Goal: Task Accomplishment & Management: Use online tool/utility

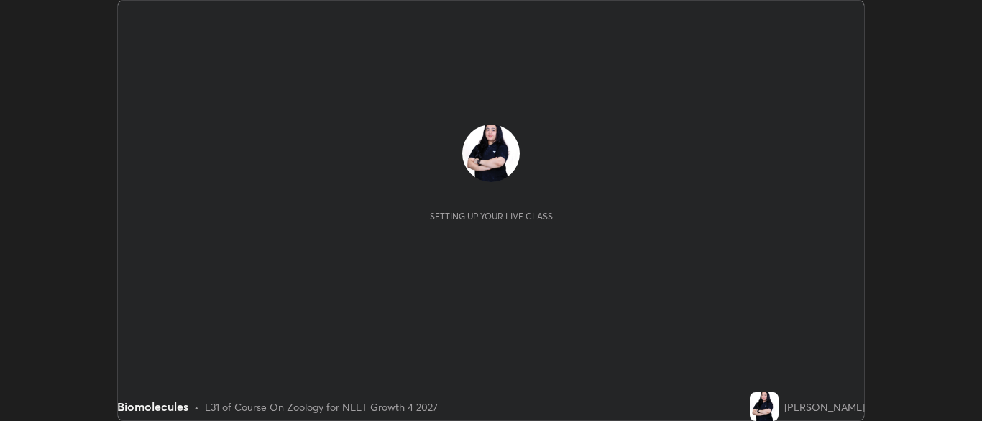
scroll to position [421, 981]
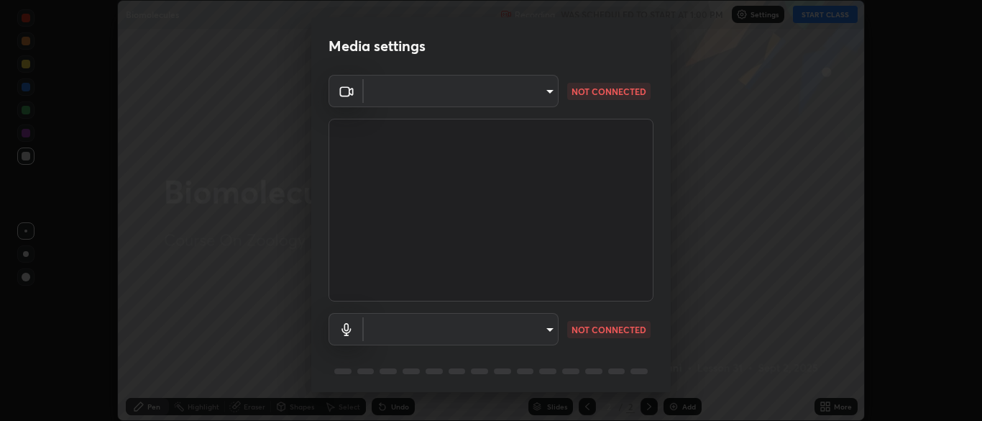
type input "7313fd45585aed834b6f1a7d948f9442f2d18b60722b63004f182b92f655e9b8"
type input "communications"
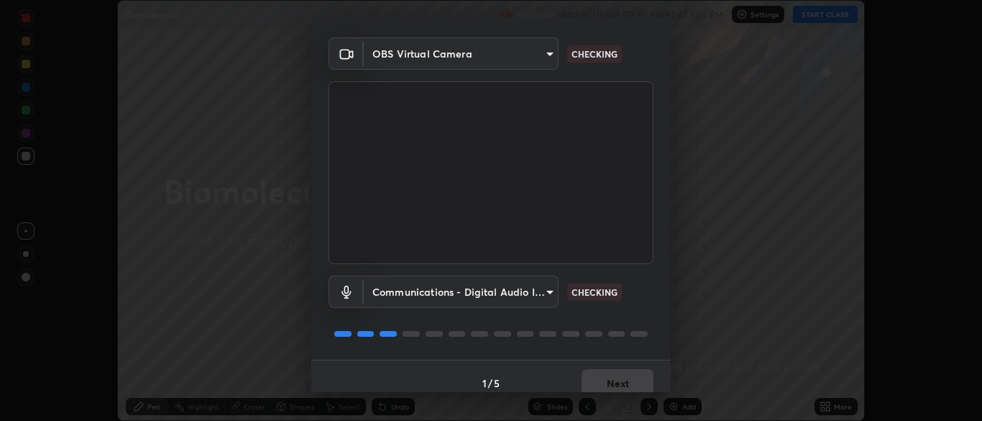
scroll to position [51, 0]
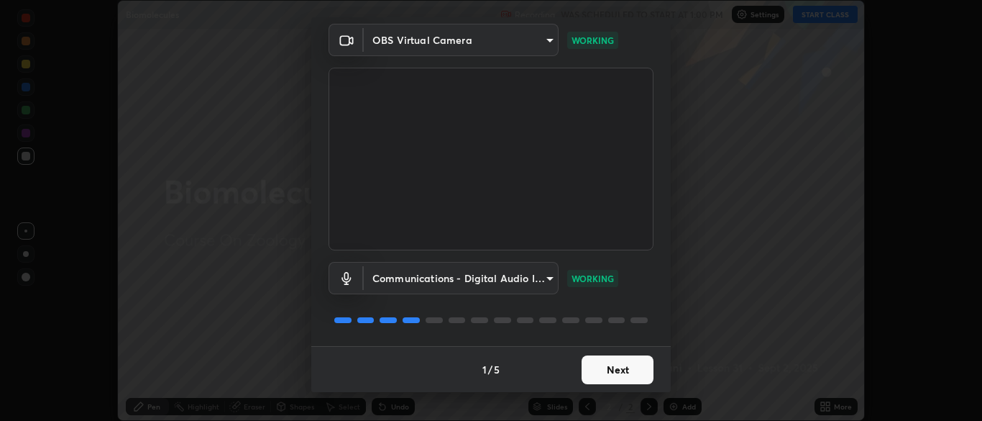
click at [621, 370] on button "Next" at bounding box center [618, 369] width 72 height 29
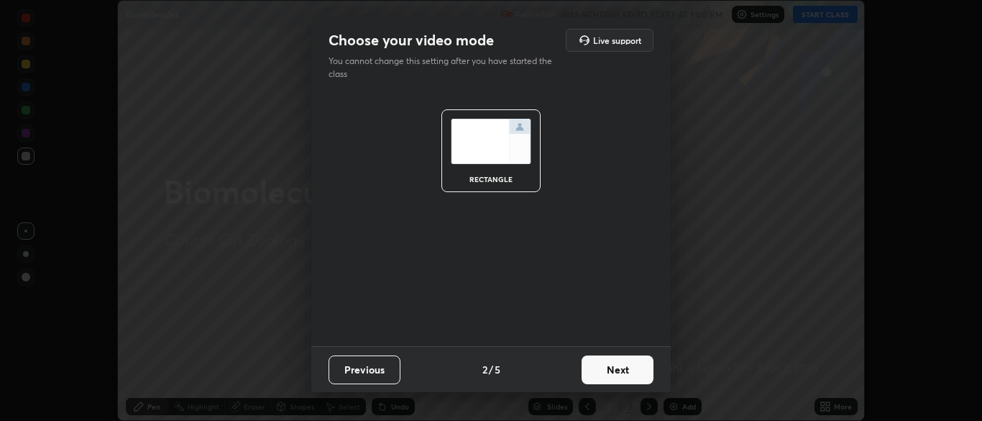
click at [621, 366] on button "Next" at bounding box center [618, 369] width 72 height 29
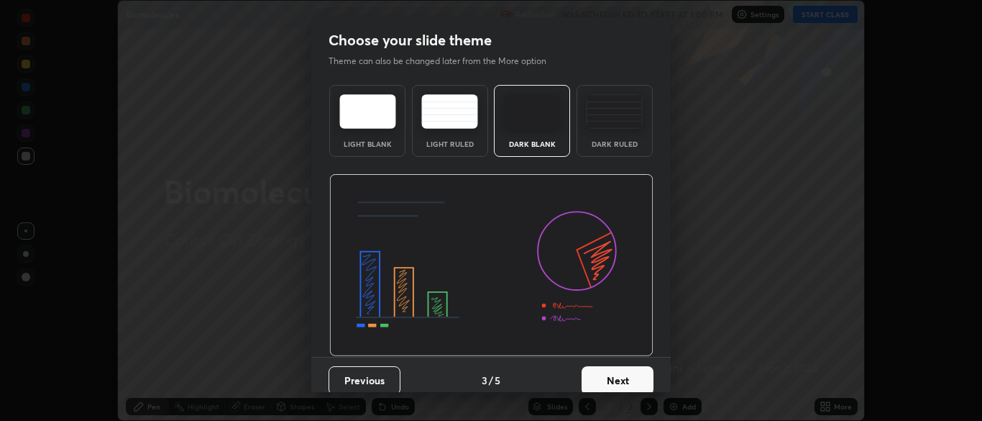
click at [622, 377] on button "Next" at bounding box center [618, 380] width 72 height 29
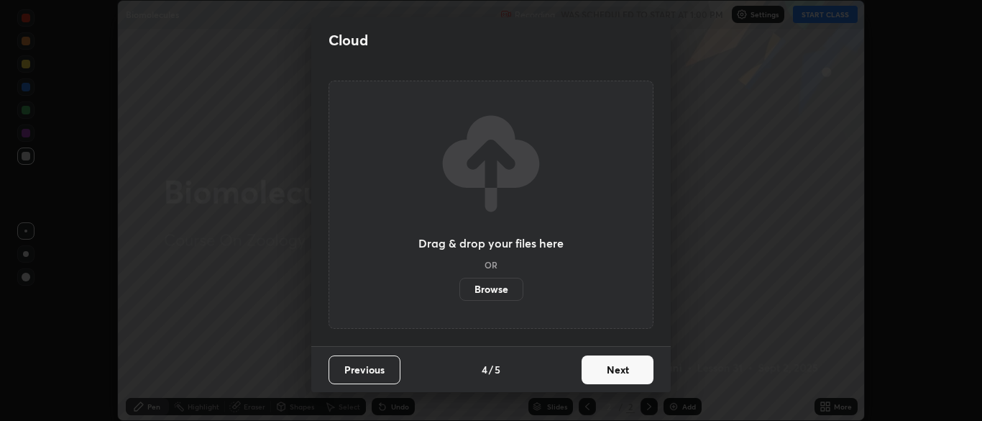
click at [613, 371] on button "Next" at bounding box center [618, 369] width 72 height 29
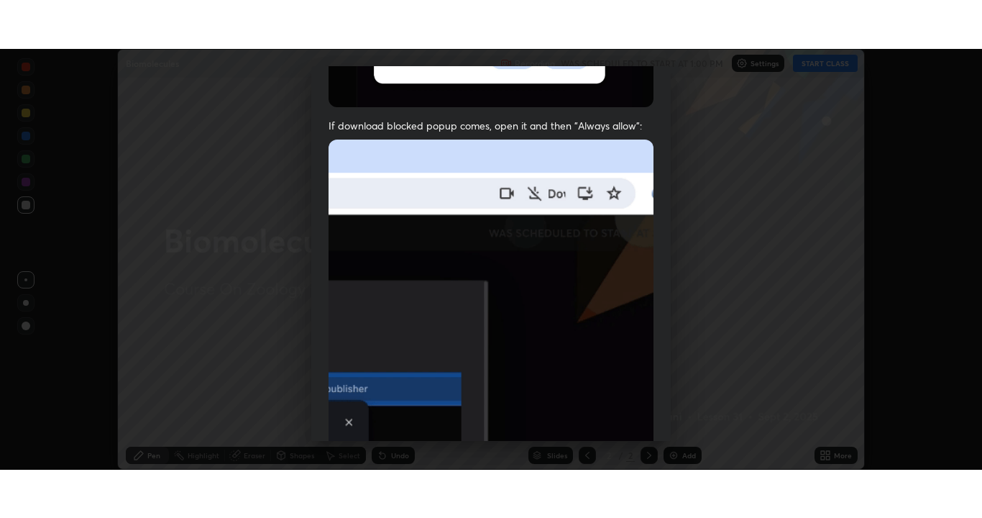
scroll to position [344, 0]
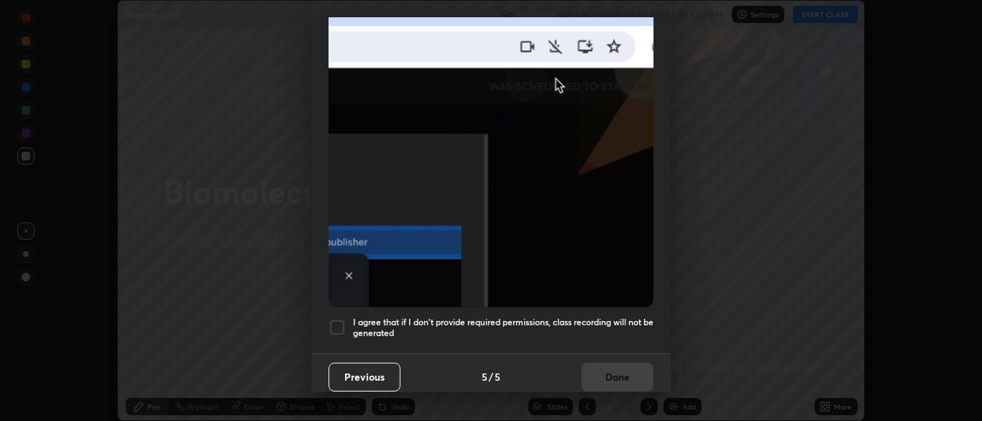
click at [331, 318] on div at bounding box center [337, 326] width 17 height 17
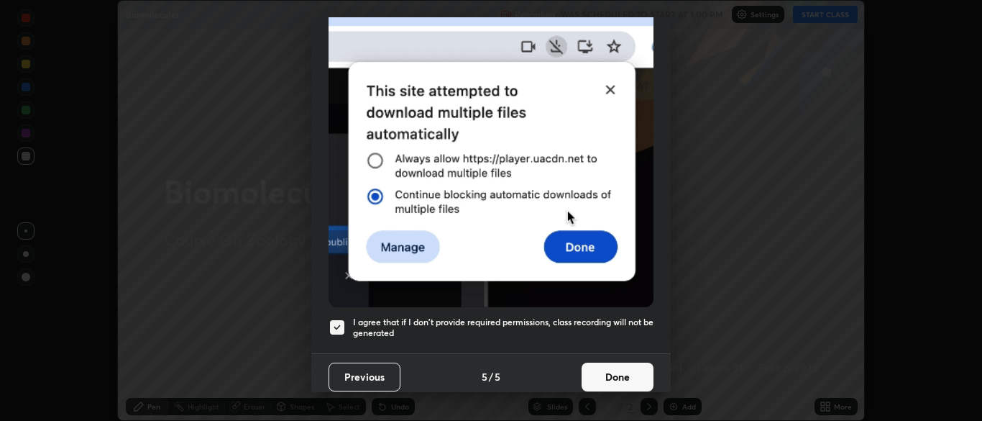
click at [603, 367] on button "Done" at bounding box center [618, 376] width 72 height 29
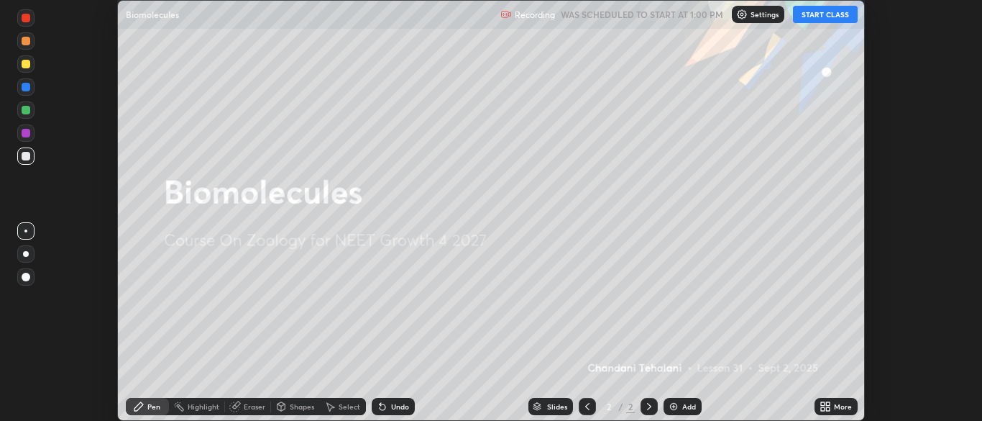
click at [840, 20] on button "START CLASS" at bounding box center [825, 14] width 65 height 17
click at [829, 408] on icon at bounding box center [828, 409] width 4 height 4
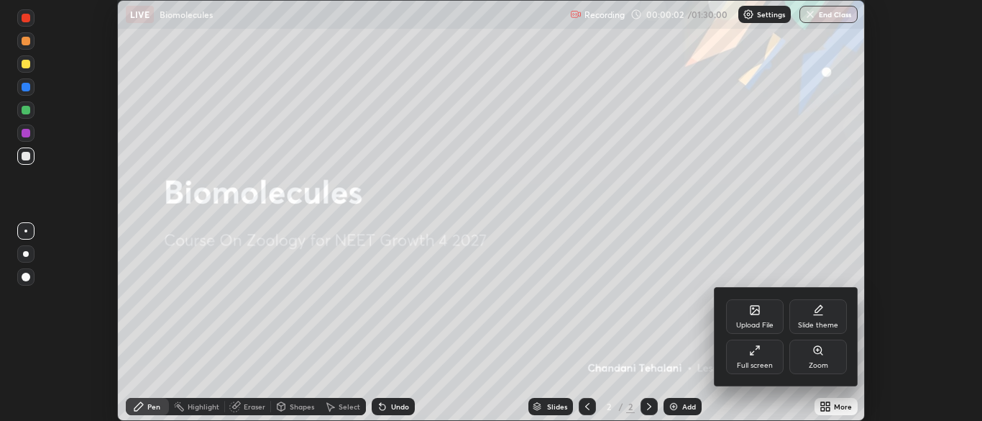
click at [822, 321] on div "Slide theme" at bounding box center [818, 324] width 40 height 7
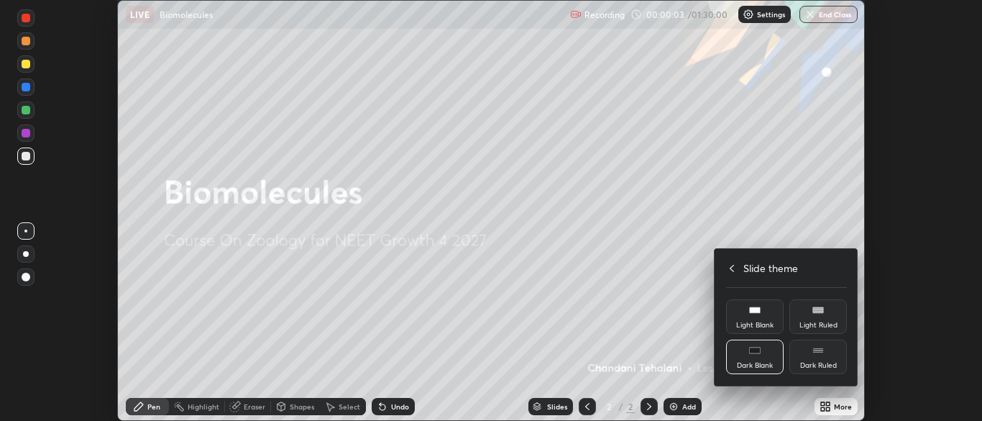
click at [823, 368] on div "Dark Ruled" at bounding box center [818, 365] width 37 height 7
click at [732, 267] on icon at bounding box center [732, 268] width 12 height 12
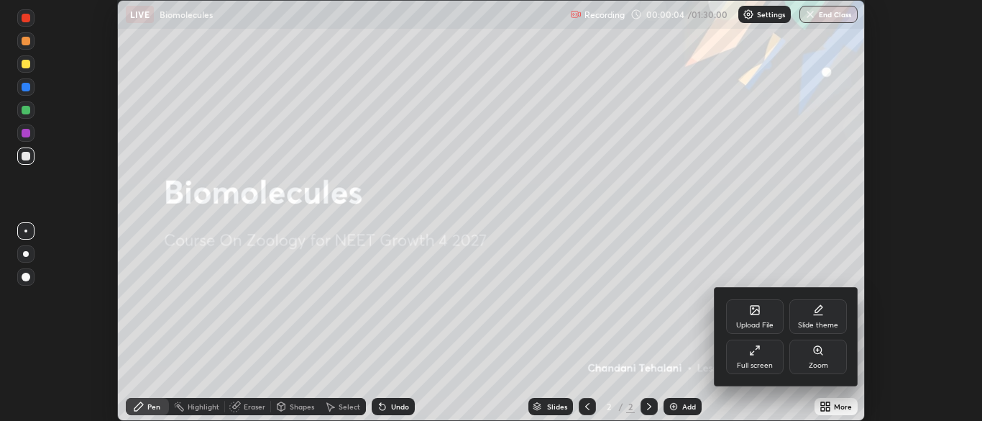
click at [757, 357] on div "Full screen" at bounding box center [755, 356] width 58 height 35
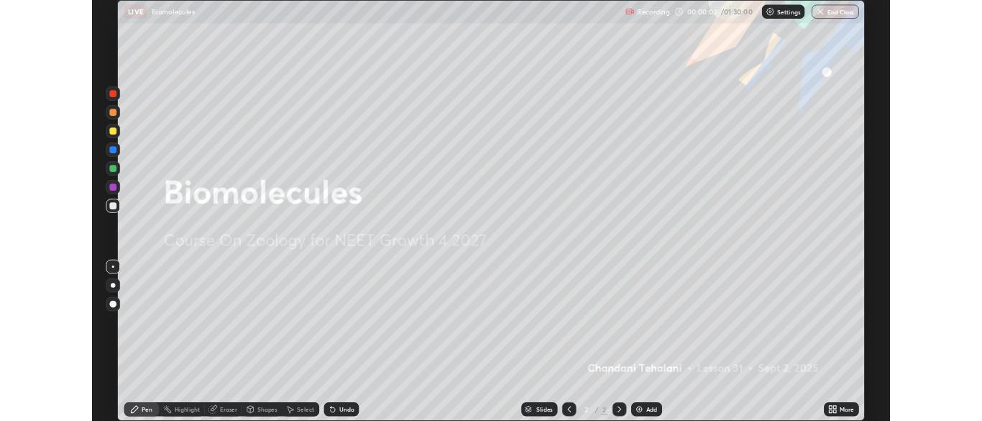
scroll to position [518, 982]
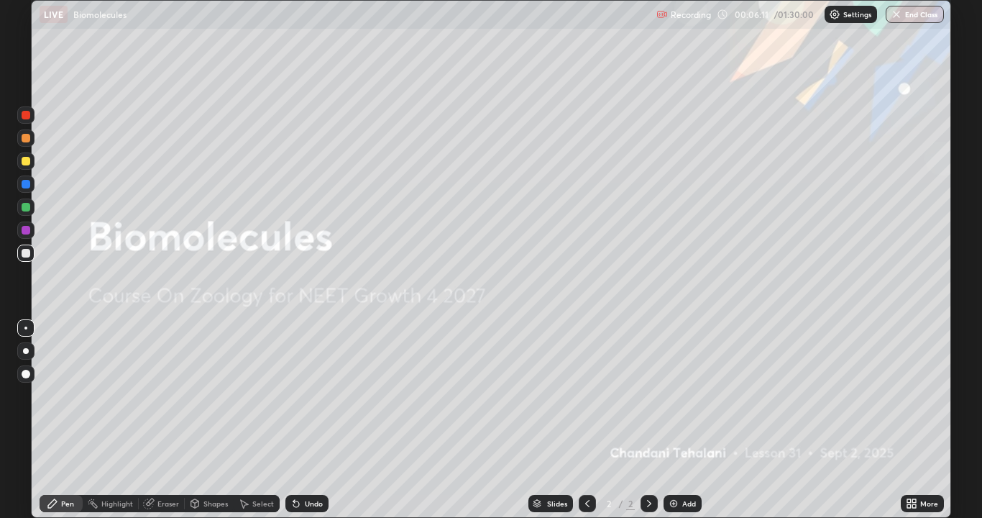
click at [676, 420] on img at bounding box center [674, 503] width 12 height 12
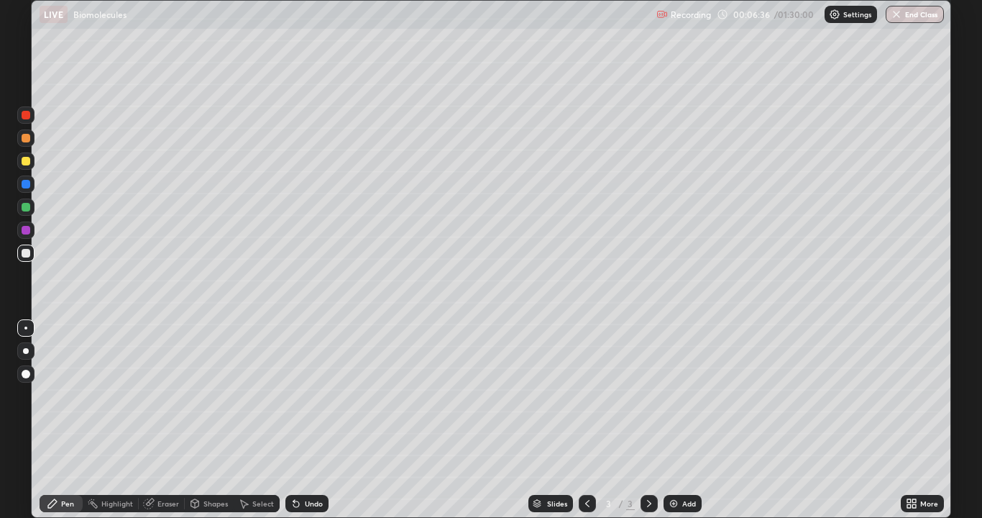
click at [63, 420] on div "Pen" at bounding box center [61, 503] width 43 height 17
click at [65, 420] on div "Pen" at bounding box center [61, 503] width 43 height 17
click at [68, 420] on div "Pen" at bounding box center [67, 503] width 13 height 7
click at [61, 420] on div "Pen" at bounding box center [61, 503] width 43 height 17
click at [349, 420] on div "Slides 3 / 3 Add" at bounding box center [615, 503] width 572 height 29
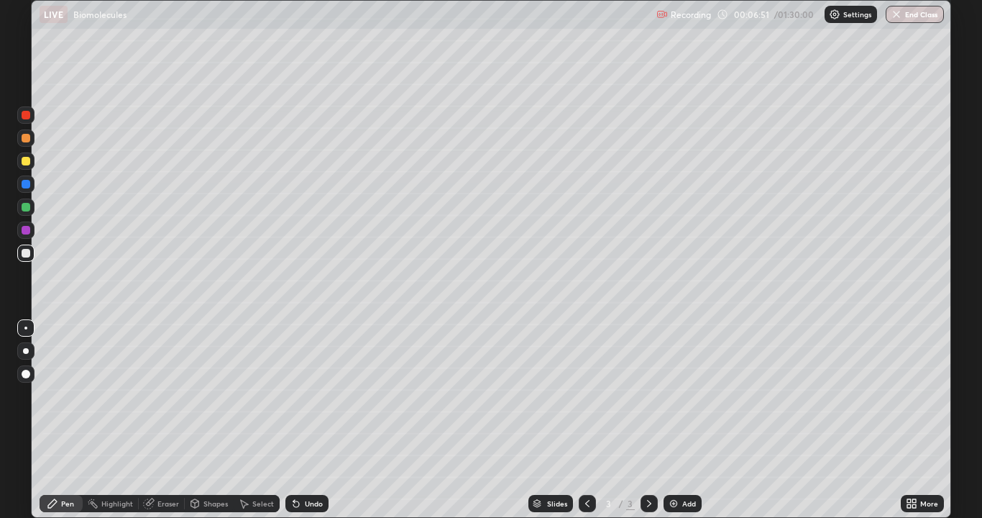
click at [24, 163] on div at bounding box center [26, 161] width 9 height 9
click at [323, 420] on div "Undo" at bounding box center [306, 503] width 43 height 17
click at [316, 420] on div "Undo" at bounding box center [314, 503] width 18 height 7
click at [121, 420] on div "Highlight" at bounding box center [111, 503] width 56 height 17
click at [309, 420] on div "Undo" at bounding box center [314, 503] width 18 height 7
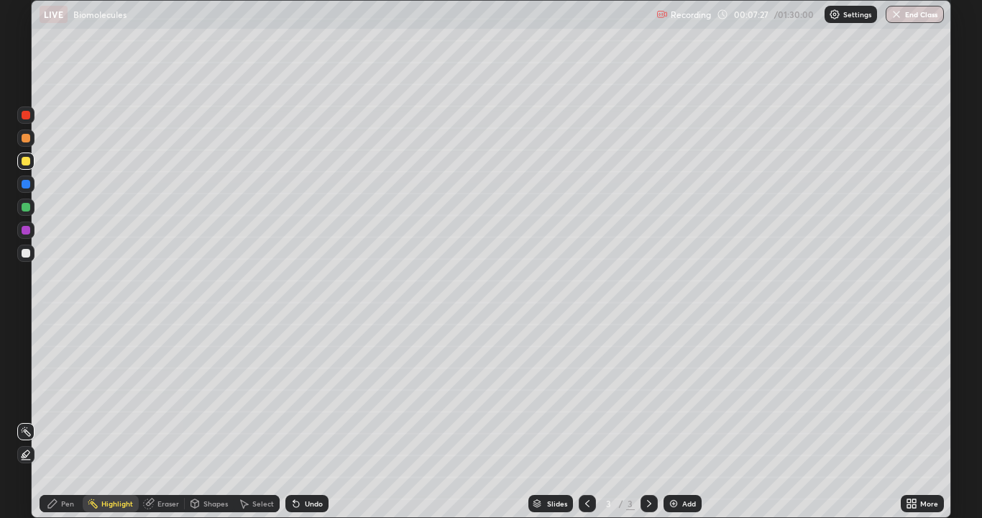
click at [64, 420] on div "Pen" at bounding box center [67, 503] width 13 height 7
click at [24, 213] on div at bounding box center [25, 206] width 17 height 17
click at [25, 251] on div at bounding box center [26, 253] width 9 height 9
click at [26, 328] on div at bounding box center [25, 327] width 3 height 3
click at [24, 327] on div at bounding box center [25, 327] width 3 height 3
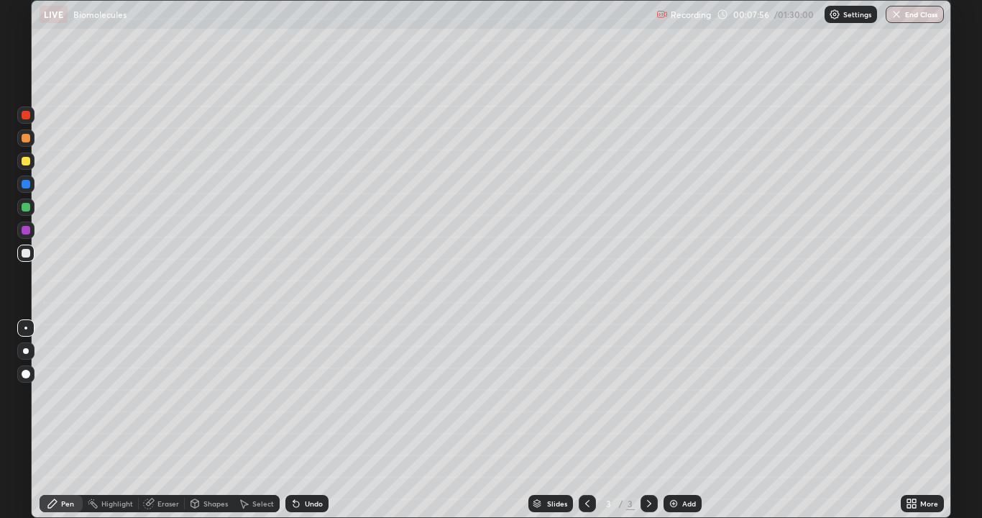
click at [24, 230] on div at bounding box center [26, 230] width 9 height 9
click at [24, 232] on div at bounding box center [26, 230] width 9 height 9
click at [24, 254] on div at bounding box center [26, 253] width 9 height 9
click at [29, 253] on div at bounding box center [26, 253] width 9 height 9
click at [27, 253] on div at bounding box center [26, 253] width 9 height 9
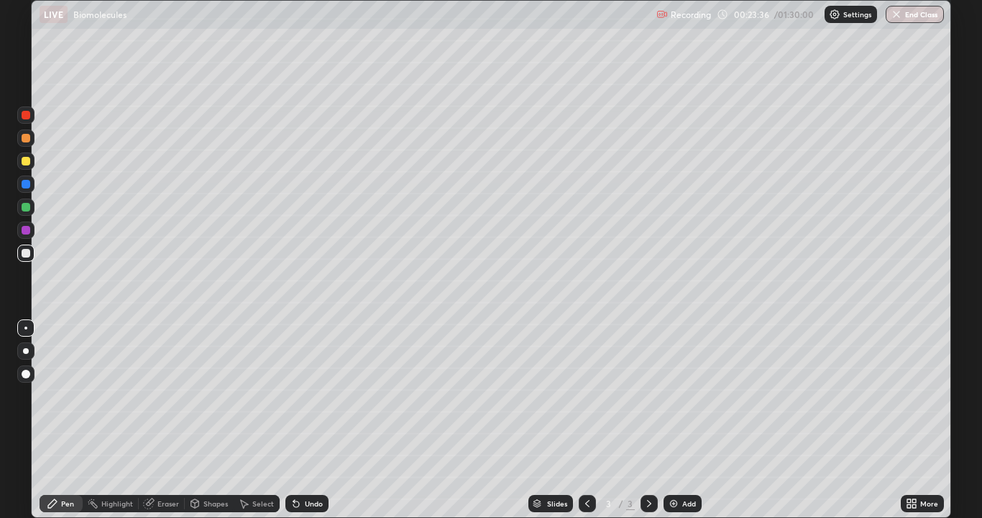
click at [671, 420] on img at bounding box center [674, 503] width 12 height 12
click at [29, 254] on div at bounding box center [26, 253] width 9 height 9
click at [24, 210] on div at bounding box center [26, 207] width 9 height 9
click at [24, 208] on div at bounding box center [26, 207] width 9 height 9
click at [29, 164] on div at bounding box center [26, 161] width 9 height 9
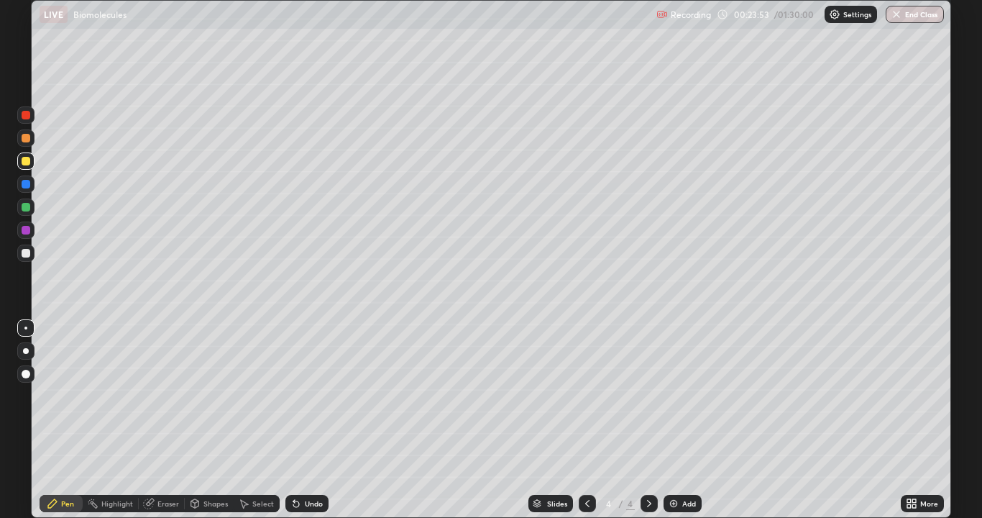
click at [30, 165] on div at bounding box center [25, 160] width 17 height 17
click at [26, 166] on div at bounding box center [25, 160] width 17 height 17
click at [308, 420] on div "Undo" at bounding box center [314, 503] width 18 height 7
click at [306, 420] on div "Undo" at bounding box center [314, 503] width 18 height 7
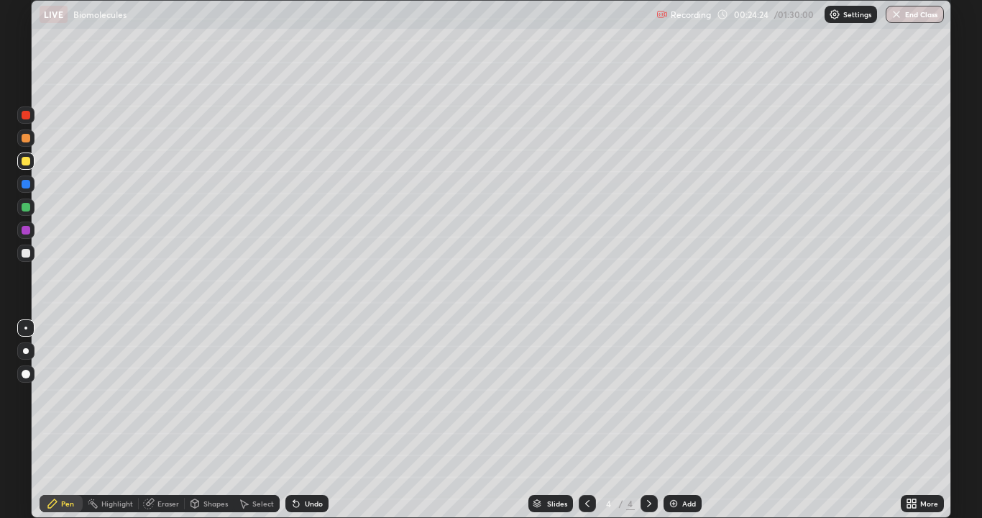
click at [306, 420] on div "Undo" at bounding box center [314, 503] width 18 height 7
click at [32, 167] on div at bounding box center [25, 160] width 17 height 17
click at [23, 141] on div at bounding box center [26, 138] width 9 height 9
click at [668, 420] on img at bounding box center [674, 503] width 12 height 12
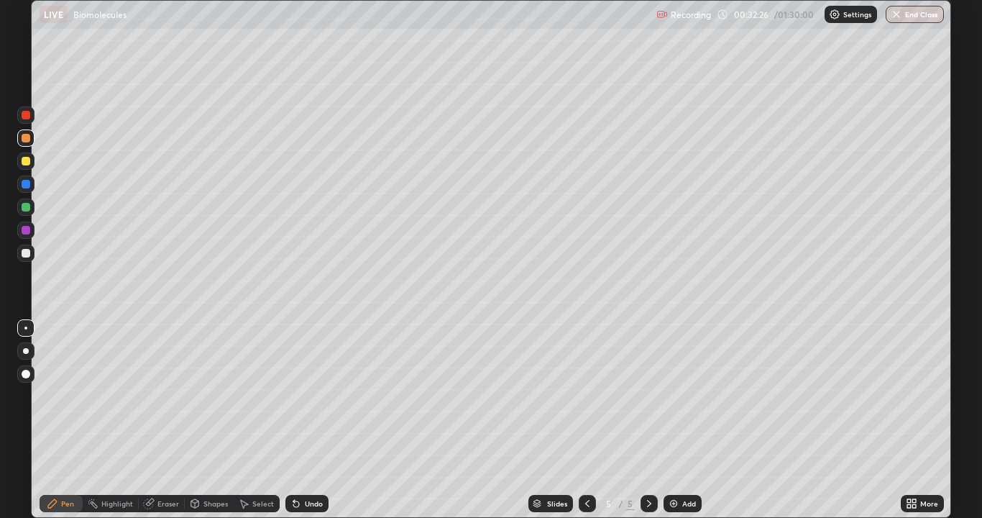
click at [20, 329] on div at bounding box center [25, 327] width 17 height 17
click at [24, 252] on div at bounding box center [26, 253] width 9 height 9
click at [23, 254] on div at bounding box center [26, 253] width 9 height 9
click at [28, 347] on div at bounding box center [25, 350] width 17 height 17
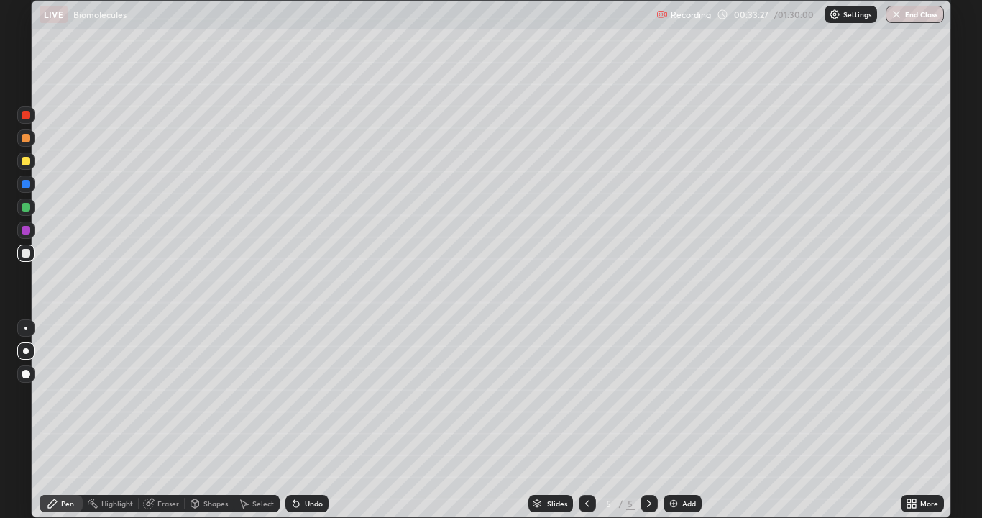
click at [22, 167] on div at bounding box center [25, 160] width 17 height 17
click at [22, 252] on div at bounding box center [26, 253] width 9 height 9
click at [25, 254] on div at bounding box center [26, 253] width 9 height 9
click at [24, 165] on div at bounding box center [26, 161] width 9 height 9
click at [27, 162] on div at bounding box center [26, 161] width 9 height 9
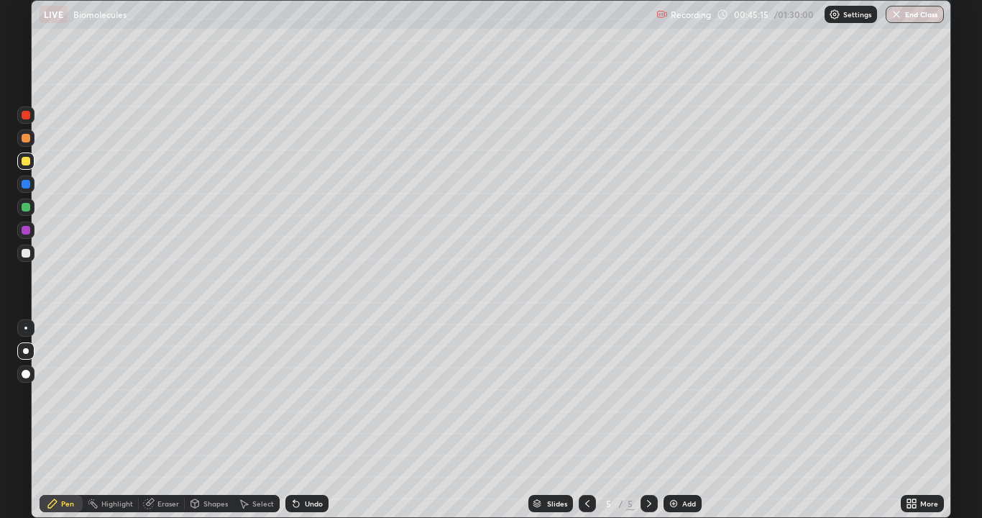
click at [24, 252] on div at bounding box center [26, 253] width 9 height 9
click at [673, 420] on img at bounding box center [674, 503] width 12 height 12
click at [24, 162] on div at bounding box center [26, 161] width 9 height 9
click at [24, 254] on div at bounding box center [26, 253] width 9 height 9
click at [23, 251] on div at bounding box center [26, 253] width 9 height 9
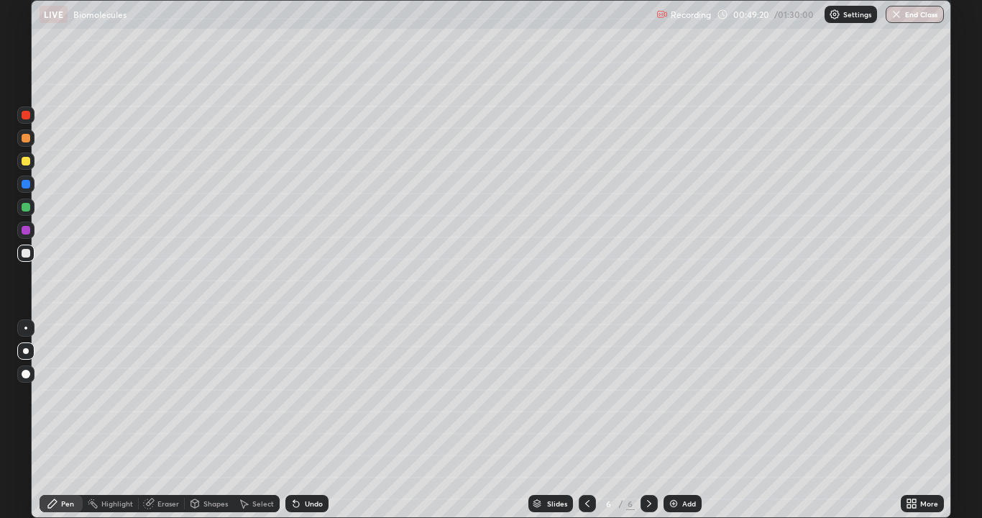
click at [27, 206] on div at bounding box center [26, 207] width 9 height 9
click at [29, 203] on div at bounding box center [25, 206] width 17 height 17
click at [22, 255] on div at bounding box center [26, 253] width 9 height 9
click at [674, 420] on img at bounding box center [674, 503] width 12 height 12
click at [29, 162] on div at bounding box center [26, 161] width 9 height 9
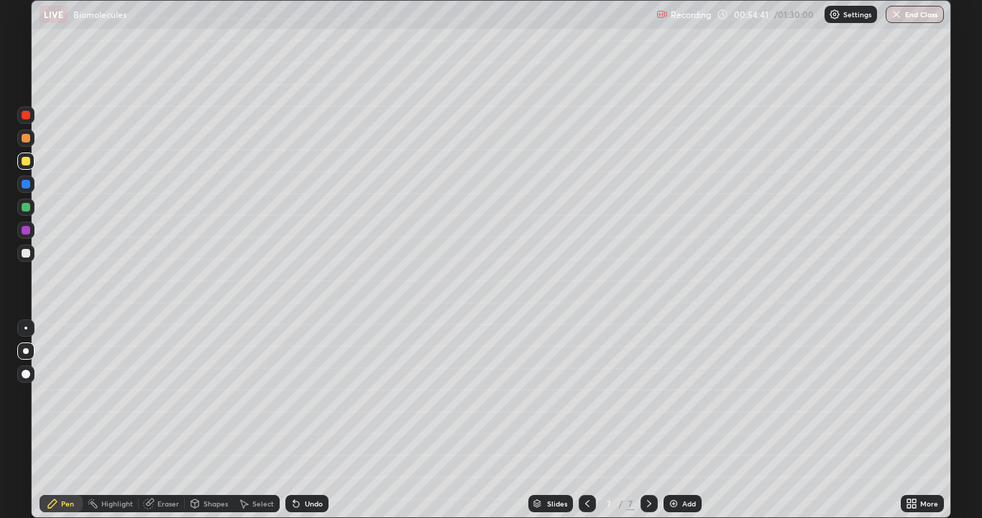
click at [23, 254] on div at bounding box center [26, 253] width 9 height 9
click at [27, 254] on div at bounding box center [26, 253] width 9 height 9
click at [23, 160] on div at bounding box center [26, 161] width 9 height 9
click at [24, 234] on div at bounding box center [26, 230] width 9 height 9
click at [24, 230] on div at bounding box center [26, 230] width 9 height 9
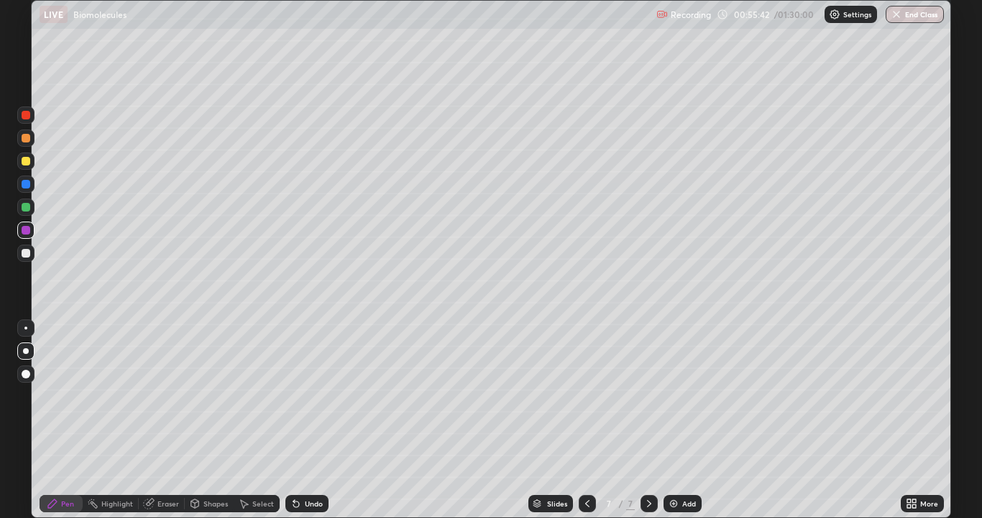
click at [306, 420] on div "Undo" at bounding box center [314, 503] width 18 height 7
click at [310, 420] on div "Undo" at bounding box center [314, 503] width 18 height 7
click at [313, 420] on div "Undo" at bounding box center [306, 503] width 43 height 17
click at [22, 259] on div at bounding box center [25, 252] width 17 height 17
click at [24, 253] on div at bounding box center [26, 253] width 9 height 9
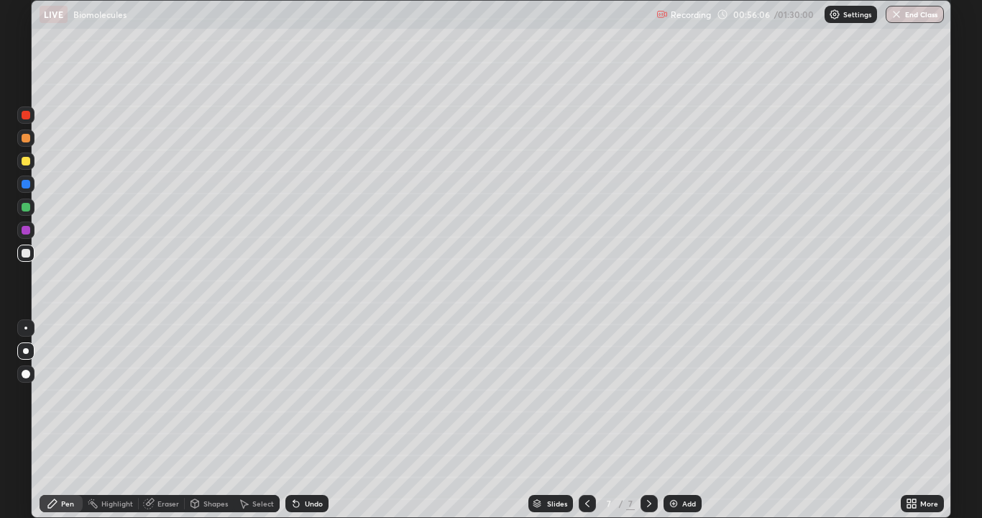
click at [24, 254] on div at bounding box center [26, 253] width 9 height 9
click at [19, 255] on div at bounding box center [25, 252] width 17 height 17
click at [22, 256] on div at bounding box center [25, 252] width 17 height 17
click at [25, 254] on div at bounding box center [26, 253] width 9 height 9
click at [21, 260] on div at bounding box center [25, 252] width 17 height 17
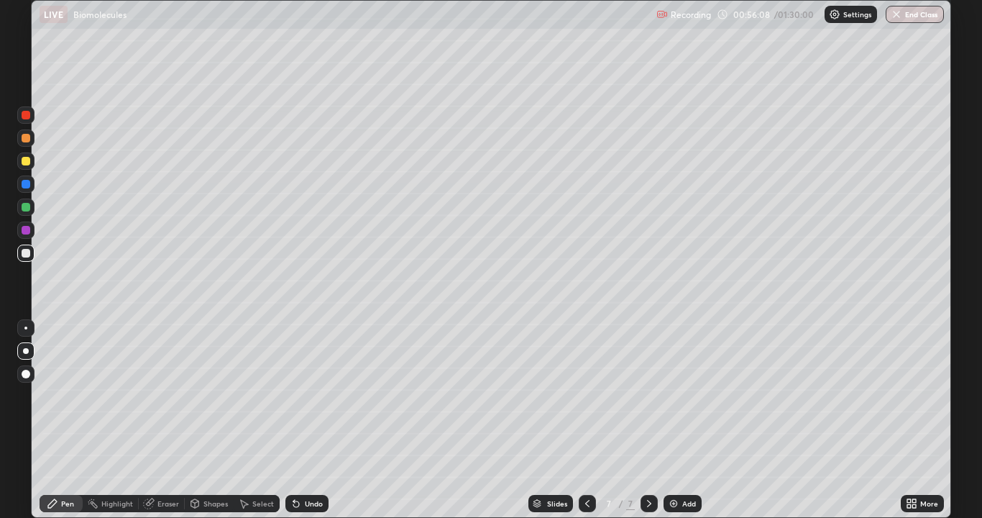
click at [26, 252] on div at bounding box center [26, 253] width 9 height 9
click at [301, 420] on div "Undo" at bounding box center [306, 503] width 43 height 17
click at [303, 420] on div "Undo" at bounding box center [306, 503] width 43 height 17
click at [298, 420] on icon at bounding box center [296, 503] width 12 height 12
click at [299, 420] on icon at bounding box center [296, 503] width 12 height 12
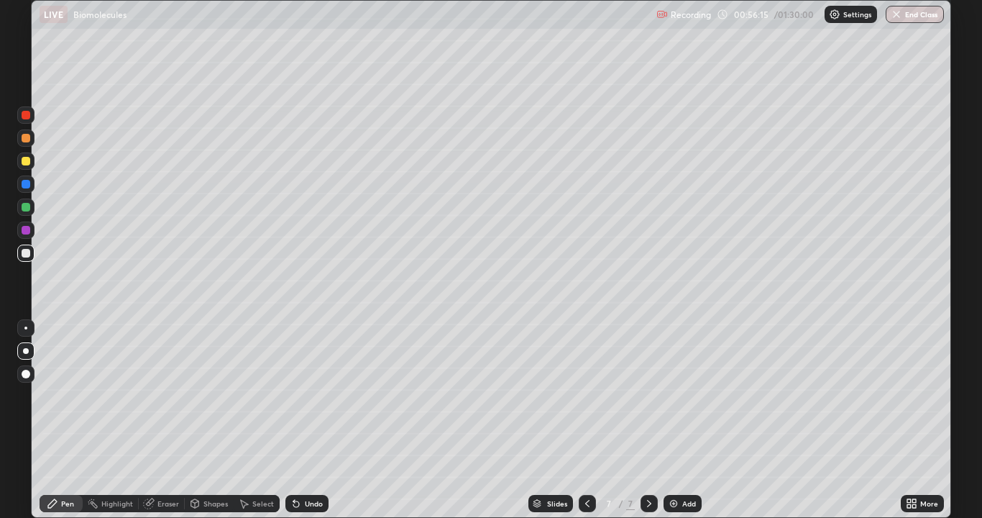
click at [298, 420] on icon at bounding box center [296, 503] width 12 height 12
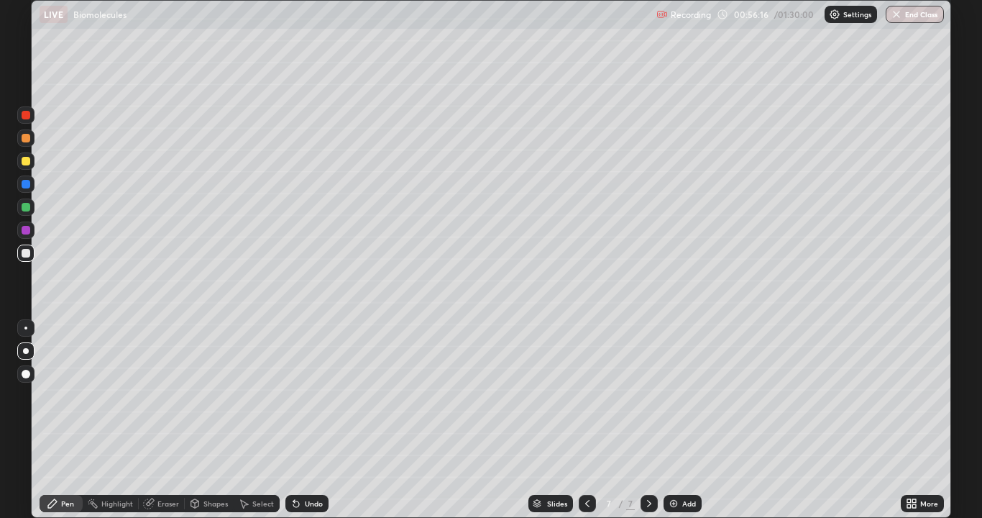
click at [298, 420] on icon at bounding box center [296, 503] width 12 height 12
click at [297, 420] on icon at bounding box center [296, 503] width 12 height 12
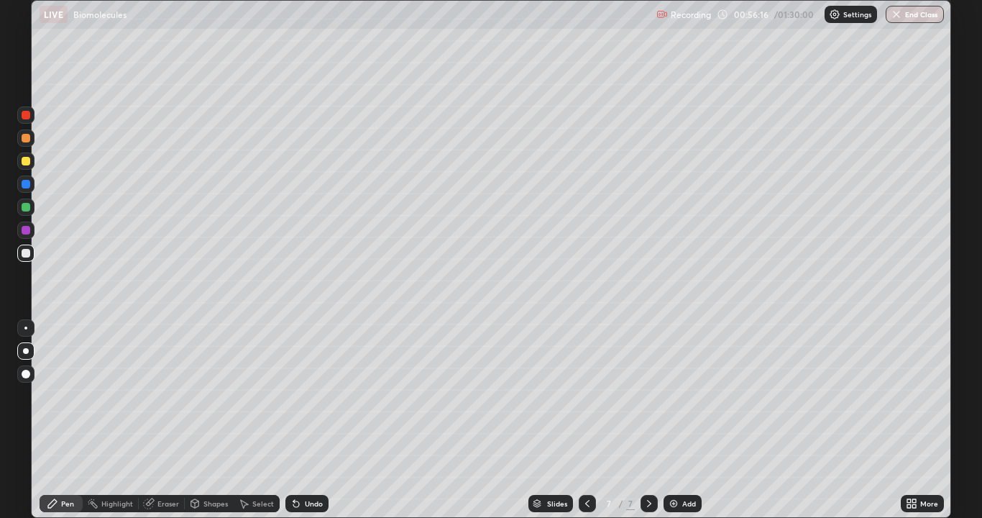
click at [295, 420] on icon at bounding box center [296, 504] width 6 height 6
click at [296, 420] on icon at bounding box center [296, 504] width 6 height 6
click at [296, 420] on icon at bounding box center [296, 503] width 12 height 12
click at [297, 420] on icon at bounding box center [296, 503] width 12 height 12
click at [294, 420] on icon at bounding box center [296, 504] width 6 height 6
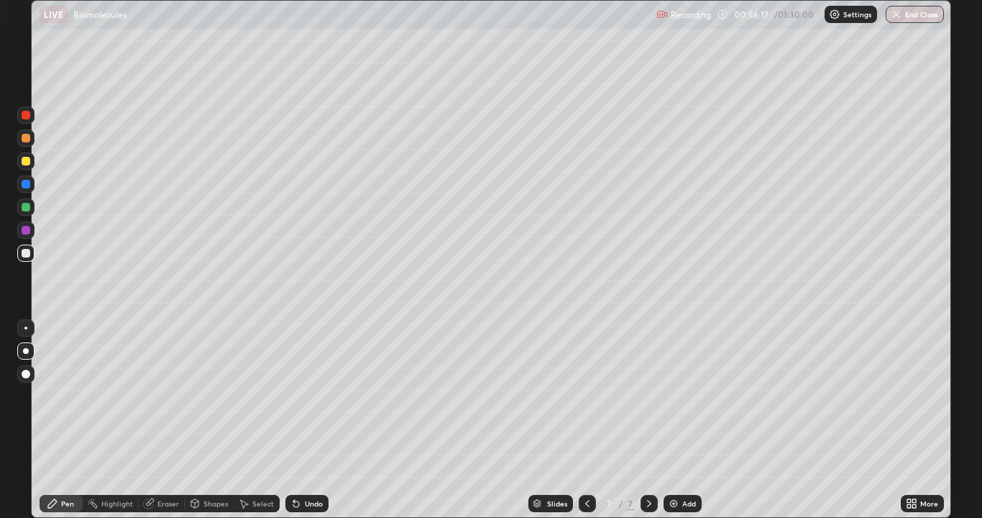
click at [297, 420] on icon at bounding box center [296, 503] width 12 height 12
click at [24, 253] on div at bounding box center [26, 253] width 9 height 9
click at [26, 162] on div at bounding box center [26, 161] width 9 height 9
click at [306, 420] on div "Undo" at bounding box center [314, 503] width 18 height 7
click at [309, 420] on div "Undo" at bounding box center [314, 503] width 18 height 7
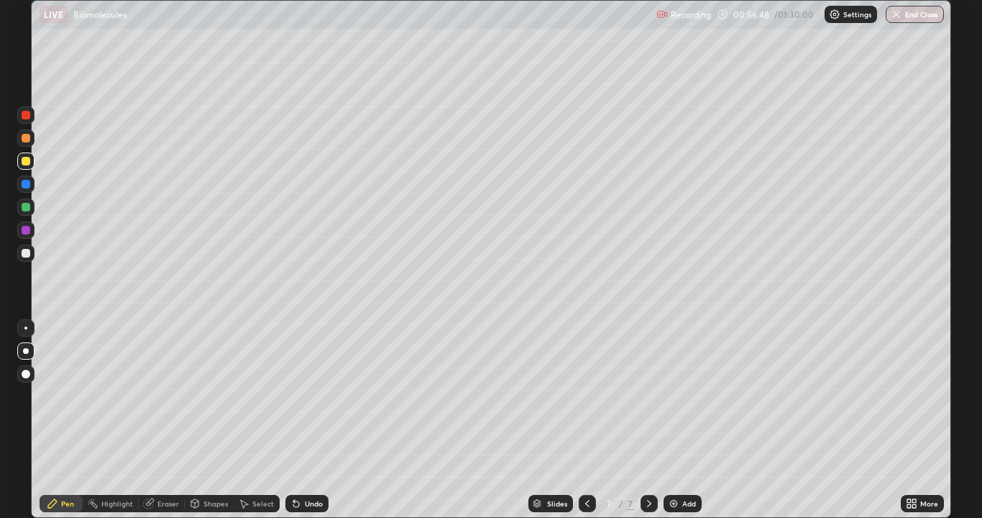
click at [310, 420] on div "Undo" at bounding box center [314, 503] width 18 height 7
click at [309, 420] on div "Undo" at bounding box center [314, 503] width 18 height 7
click at [311, 420] on div "Undo" at bounding box center [314, 503] width 18 height 7
click at [305, 420] on div "Undo" at bounding box center [314, 503] width 18 height 7
click at [26, 252] on div at bounding box center [26, 253] width 9 height 9
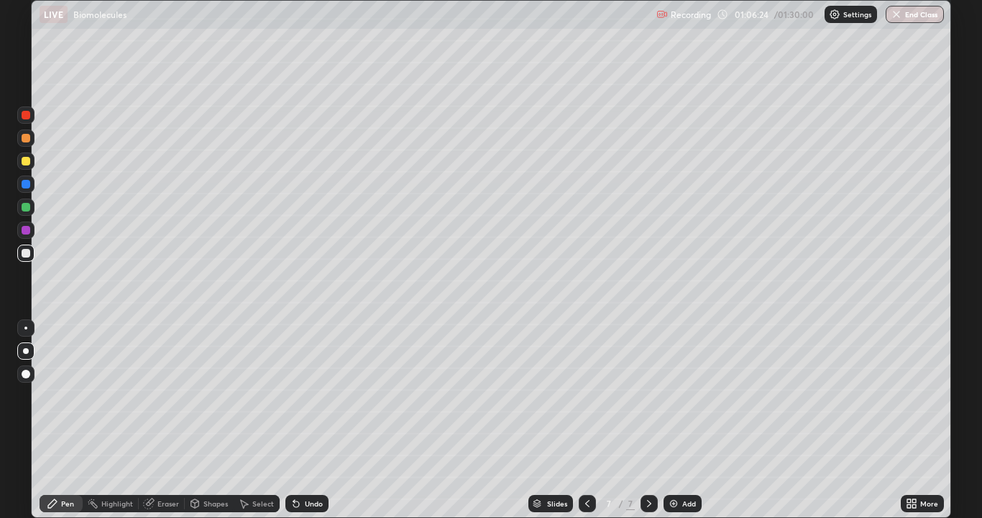
click at [301, 420] on div "Undo" at bounding box center [304, 503] width 49 height 29
click at [668, 420] on img at bounding box center [674, 503] width 12 height 12
click at [25, 255] on div at bounding box center [26, 253] width 9 height 9
click at [308, 420] on div "Undo" at bounding box center [306, 503] width 43 height 17
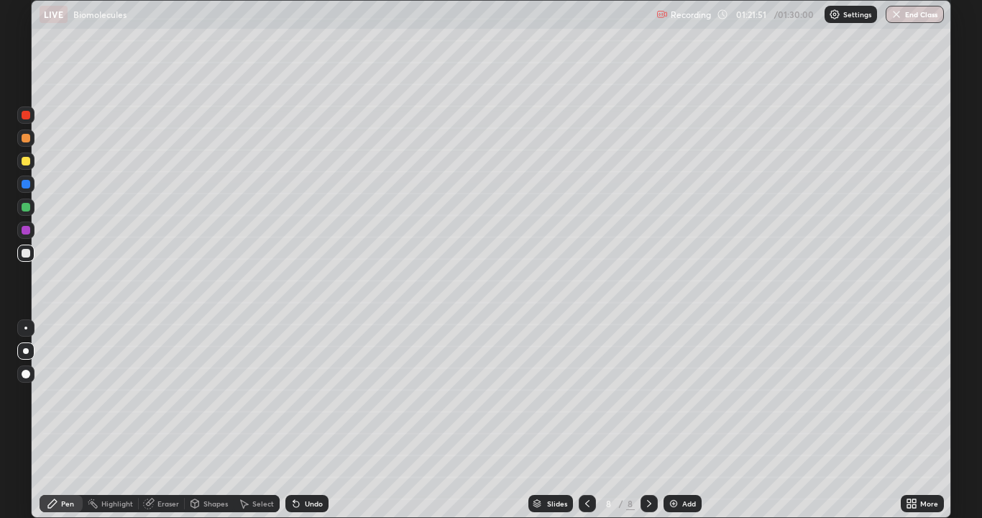
click at [668, 420] on img at bounding box center [674, 503] width 12 height 12
click at [584, 420] on icon at bounding box center [588, 503] width 12 height 12
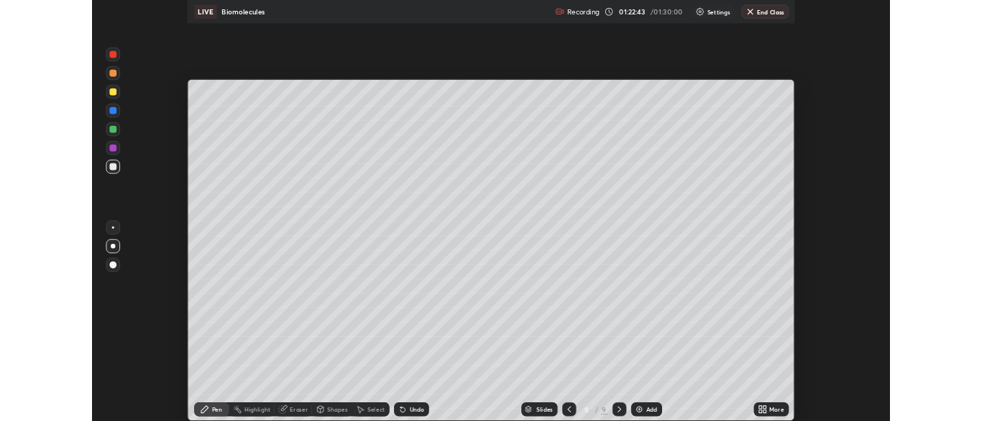
scroll to position [71467, 70905]
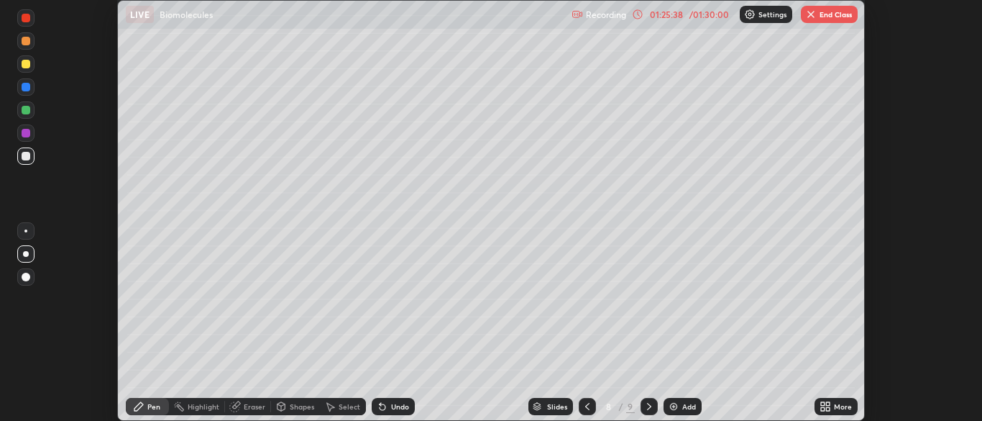
click at [830, 16] on button "End Class" at bounding box center [829, 14] width 57 height 17
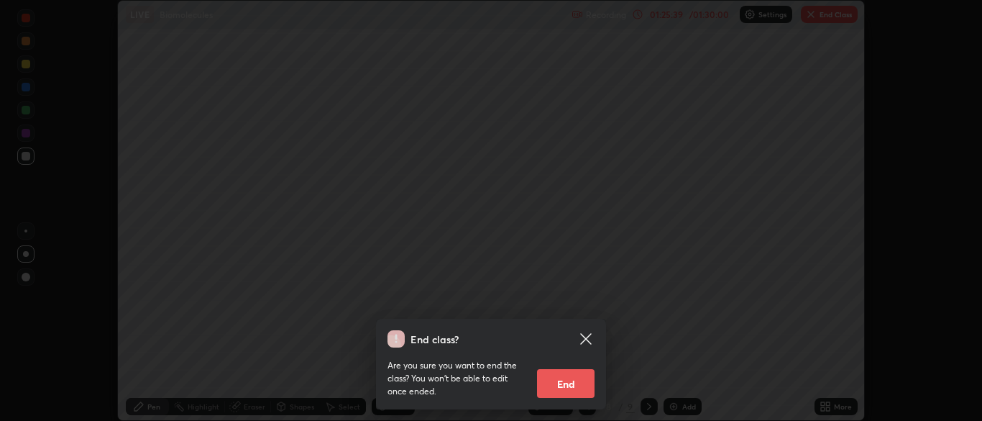
click at [550, 380] on button "End" at bounding box center [566, 383] width 58 height 29
